Goal: Task Accomplishment & Management: Manage account settings

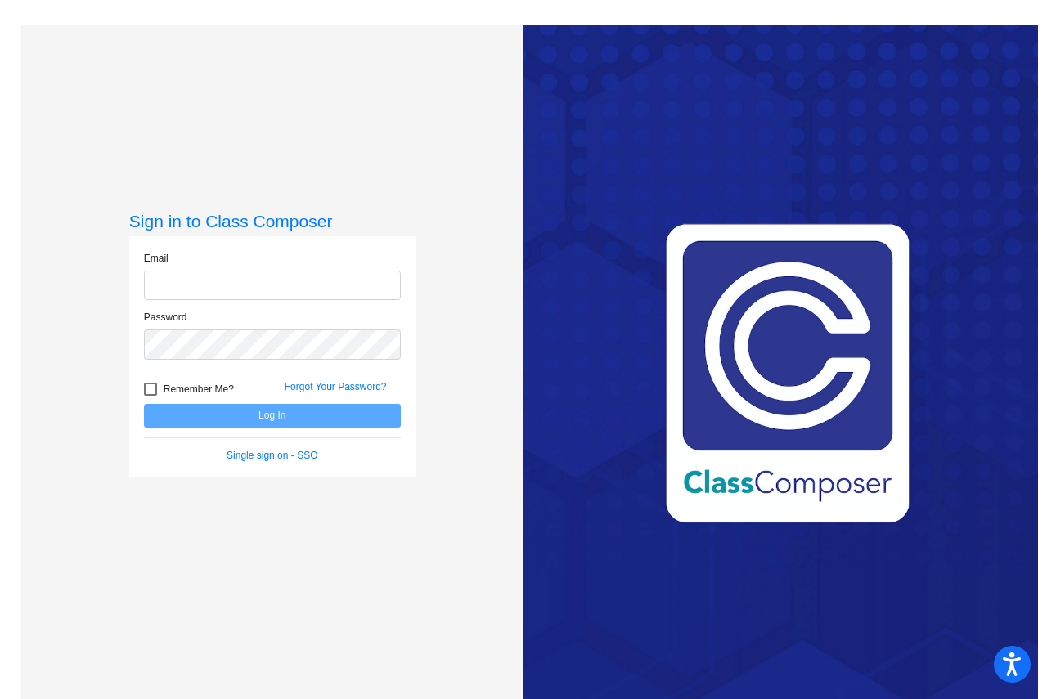
type input "[EMAIL_ADDRESS][DOMAIN_NAME]"
click at [275, 418] on button "Log In" at bounding box center [272, 416] width 257 height 24
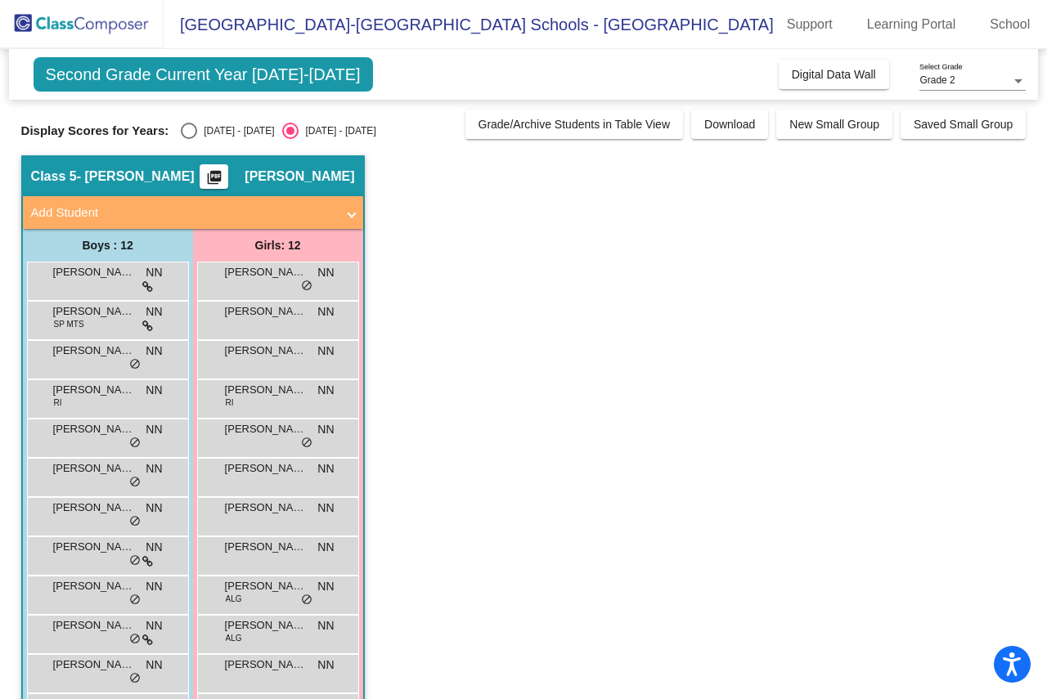
scroll to position [60, 0]
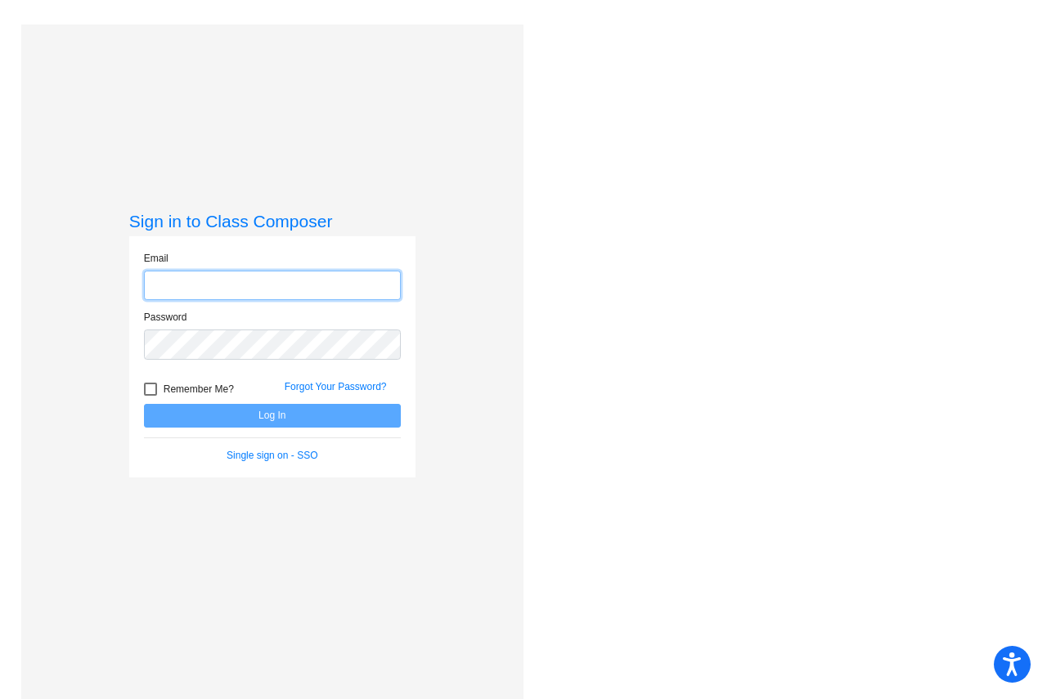
type input "[EMAIL_ADDRESS][DOMAIN_NAME]"
